Goal: Transaction & Acquisition: Subscribe to service/newsletter

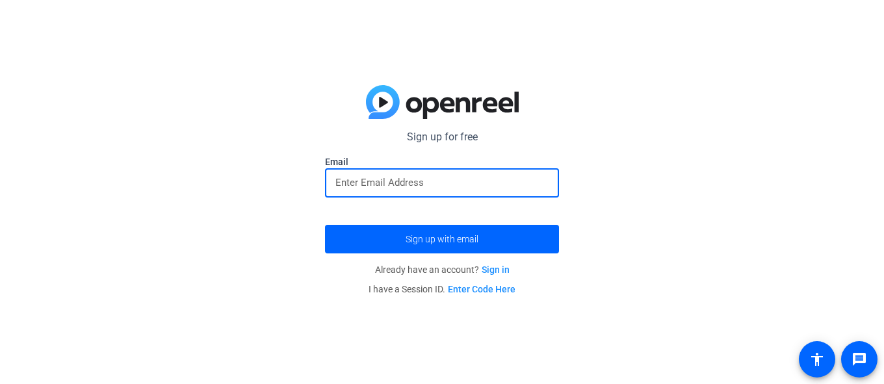
click at [400, 181] on input "email" at bounding box center [442, 183] width 213 height 16
click at [490, 184] on input "email" at bounding box center [442, 183] width 213 height 16
paste input "[EMAIL_ADDRESS][DOMAIN_NAME]"
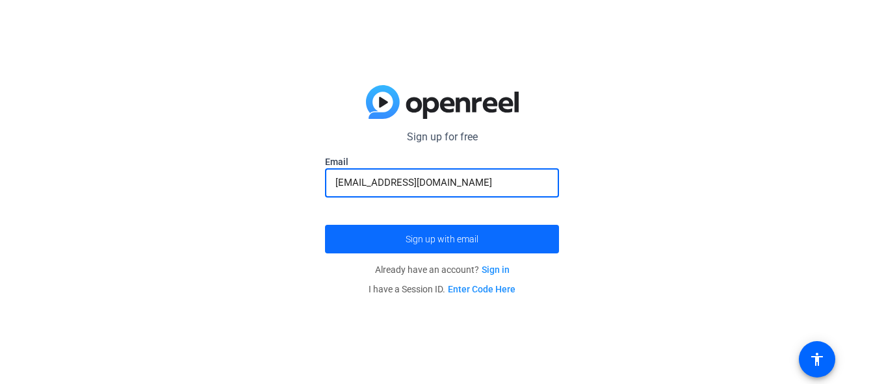
type input "[EMAIL_ADDRESS][DOMAIN_NAME]"
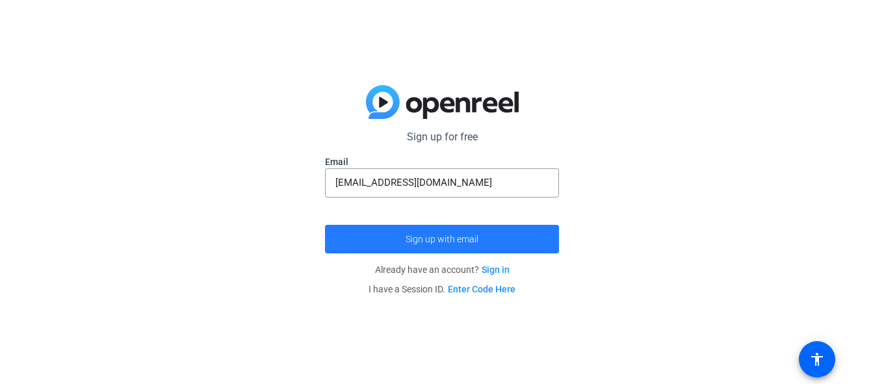
click at [433, 239] on span "Sign up with email" at bounding box center [442, 239] width 73 height 0
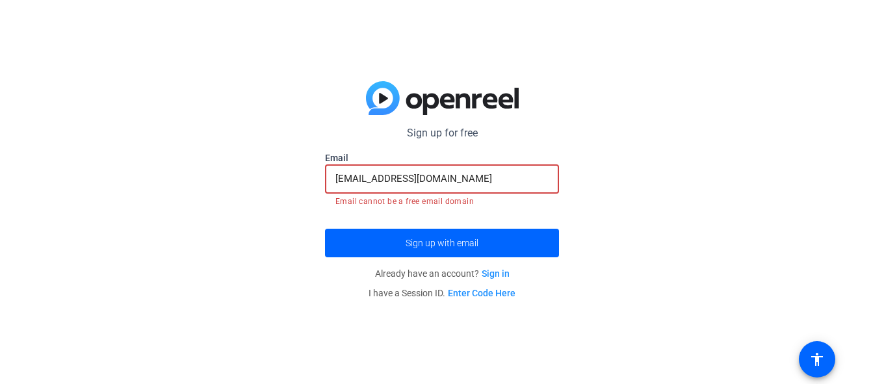
click at [436, 174] on input "[EMAIL_ADDRESS][DOMAIN_NAME]" at bounding box center [442, 179] width 213 height 16
click at [501, 274] on link "Sign in" at bounding box center [496, 274] width 28 height 10
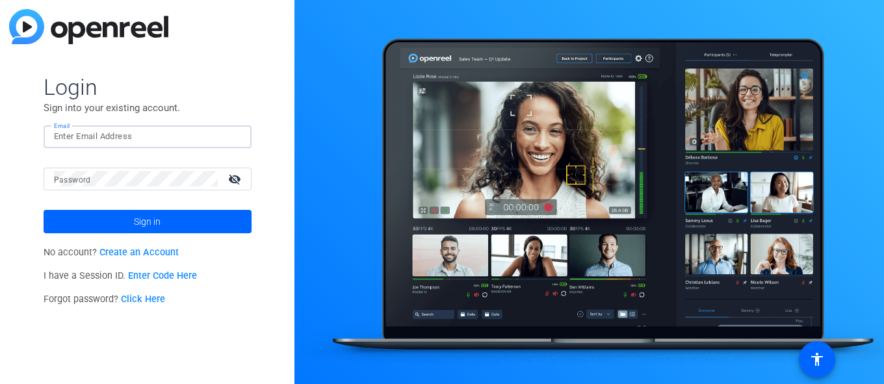
click at [143, 130] on input "Email" at bounding box center [147, 137] width 187 height 16
